Goal: Navigation & Orientation: Find specific page/section

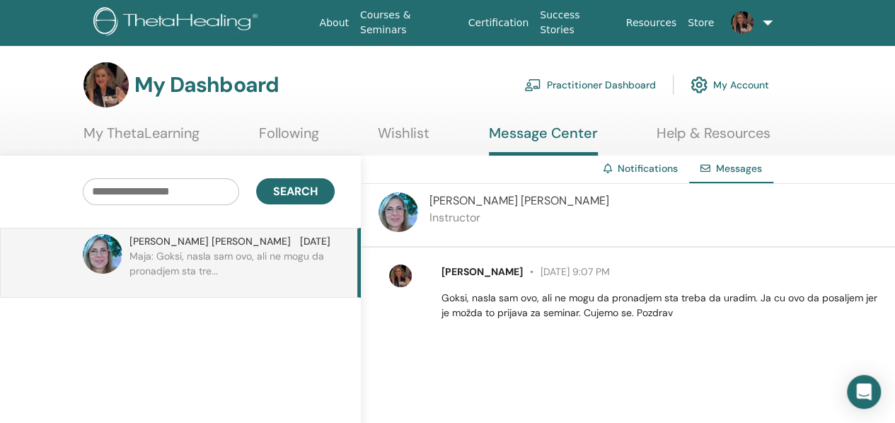
click at [144, 126] on link "My ThetaLearning" at bounding box center [142, 139] width 116 height 28
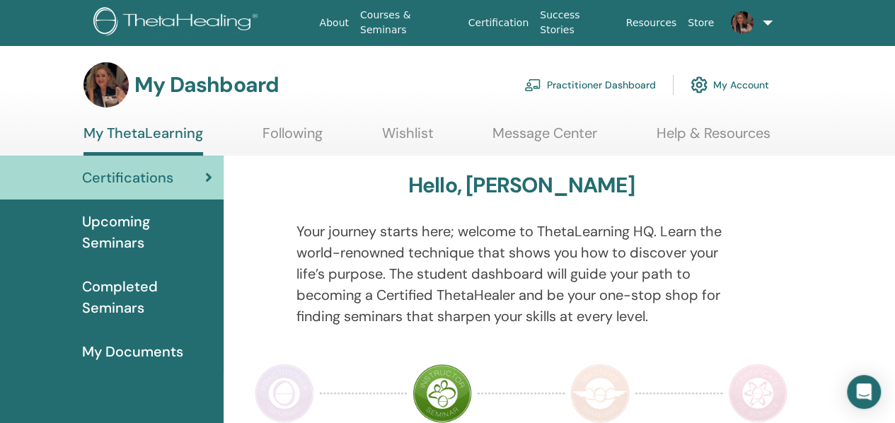
click at [137, 218] on span "Upcoming Seminars" at bounding box center [147, 232] width 130 height 42
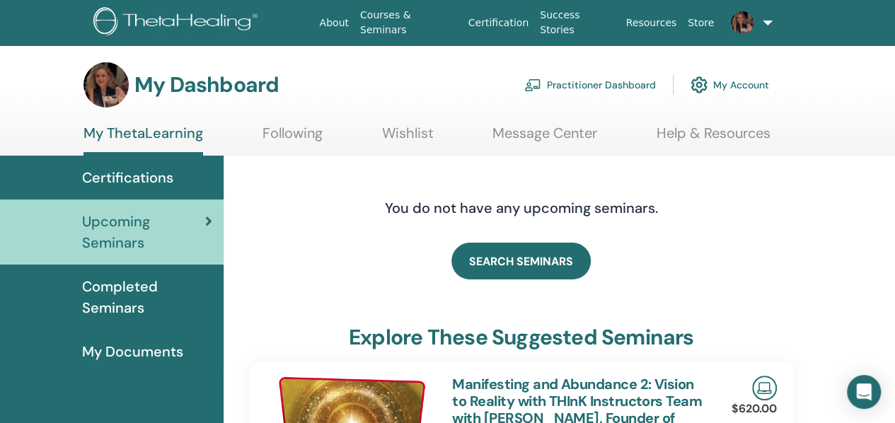
click at [113, 294] on span "Completed Seminars" at bounding box center [147, 297] width 130 height 42
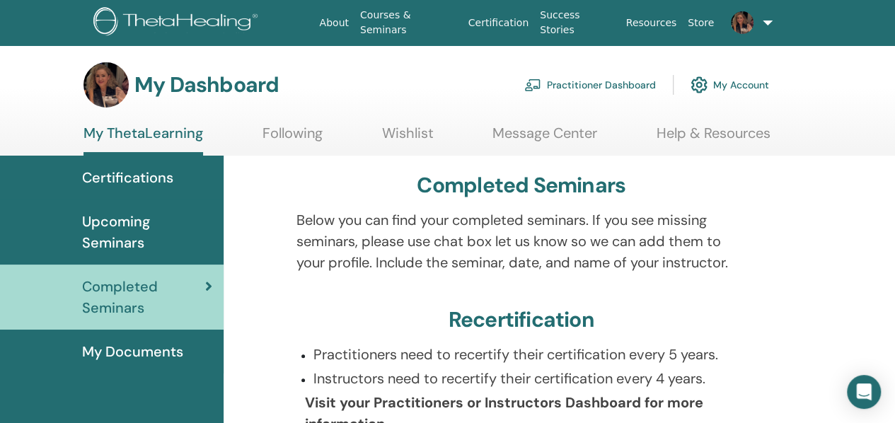
click at [606, 81] on link "Practitioner Dashboard" at bounding box center [590, 84] width 132 height 31
click at [103, 227] on span "Upcoming Seminars" at bounding box center [147, 232] width 130 height 42
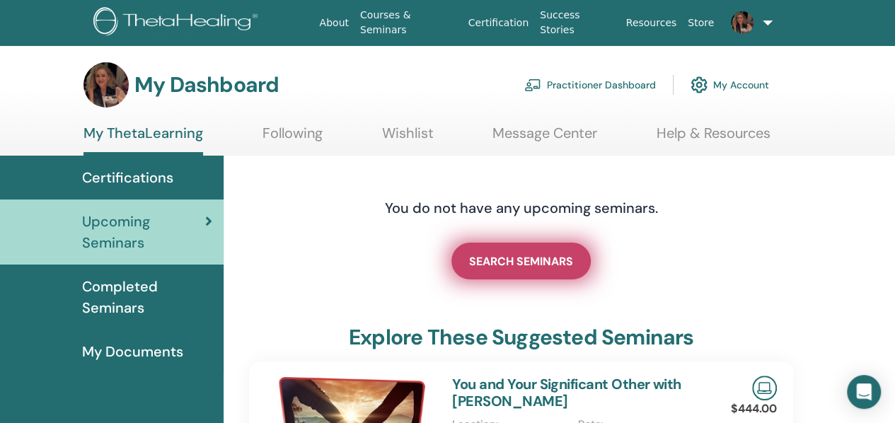
click at [507, 257] on span "SEARCH SEMINARS" at bounding box center [521, 261] width 104 height 15
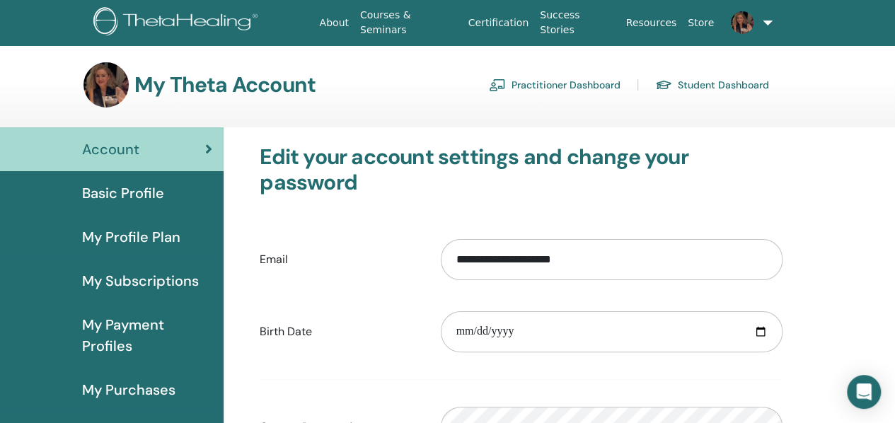
click at [129, 239] on span "My Profile Plan" at bounding box center [131, 236] width 98 height 21
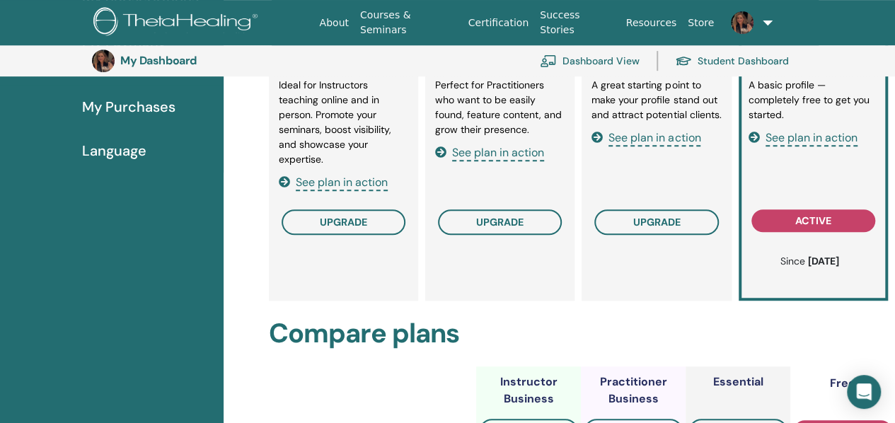
scroll to position [173, 0]
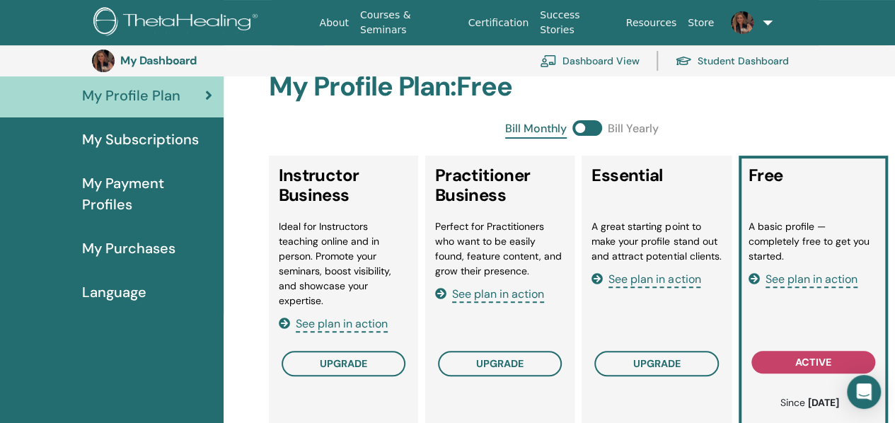
click at [186, 144] on span "My Subscriptions" at bounding box center [140, 139] width 117 height 21
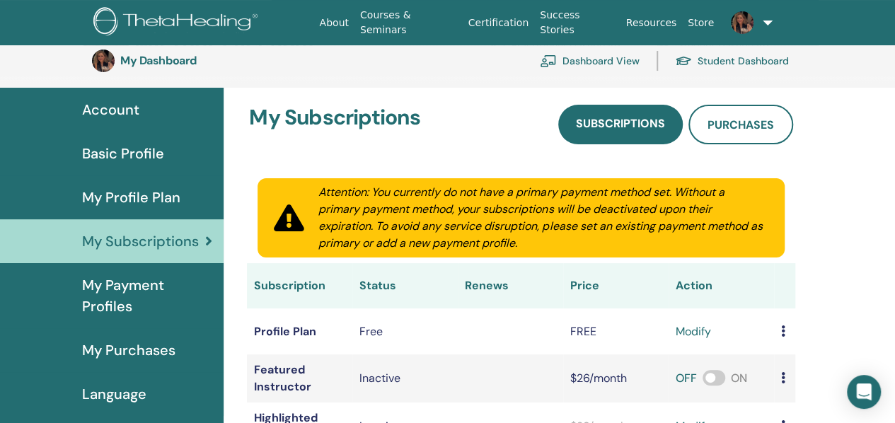
scroll to position [173, 0]
